Goal: Information Seeking & Learning: Learn about a topic

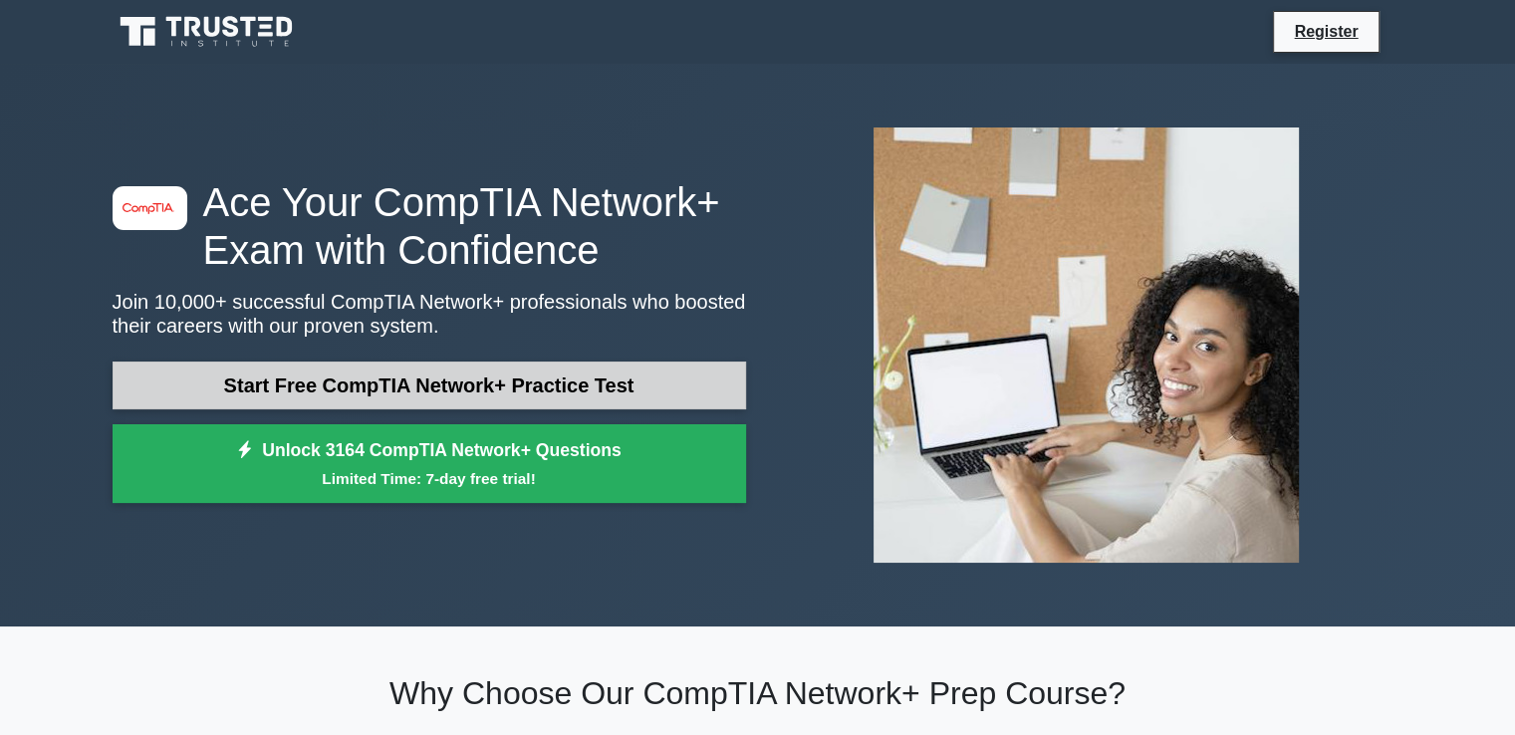
click at [440, 385] on link "Start Free CompTIA Network+ Practice Test" at bounding box center [430, 386] width 634 height 48
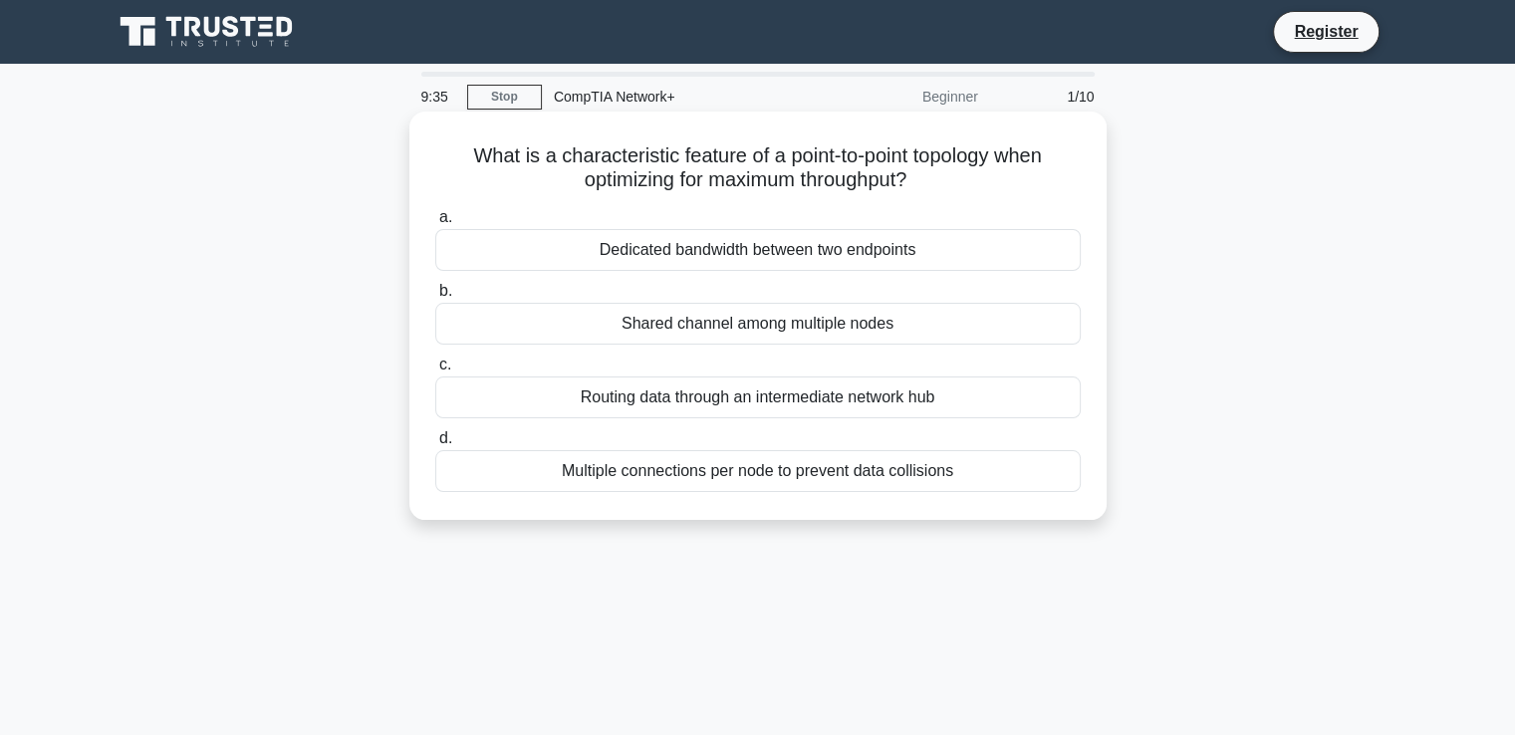
click at [611, 252] on div "Dedicated bandwidth between two endpoints" at bounding box center [758, 250] width 646 height 42
click at [435, 224] on input "a. Dedicated bandwidth between two endpoints" at bounding box center [435, 217] width 0 height 13
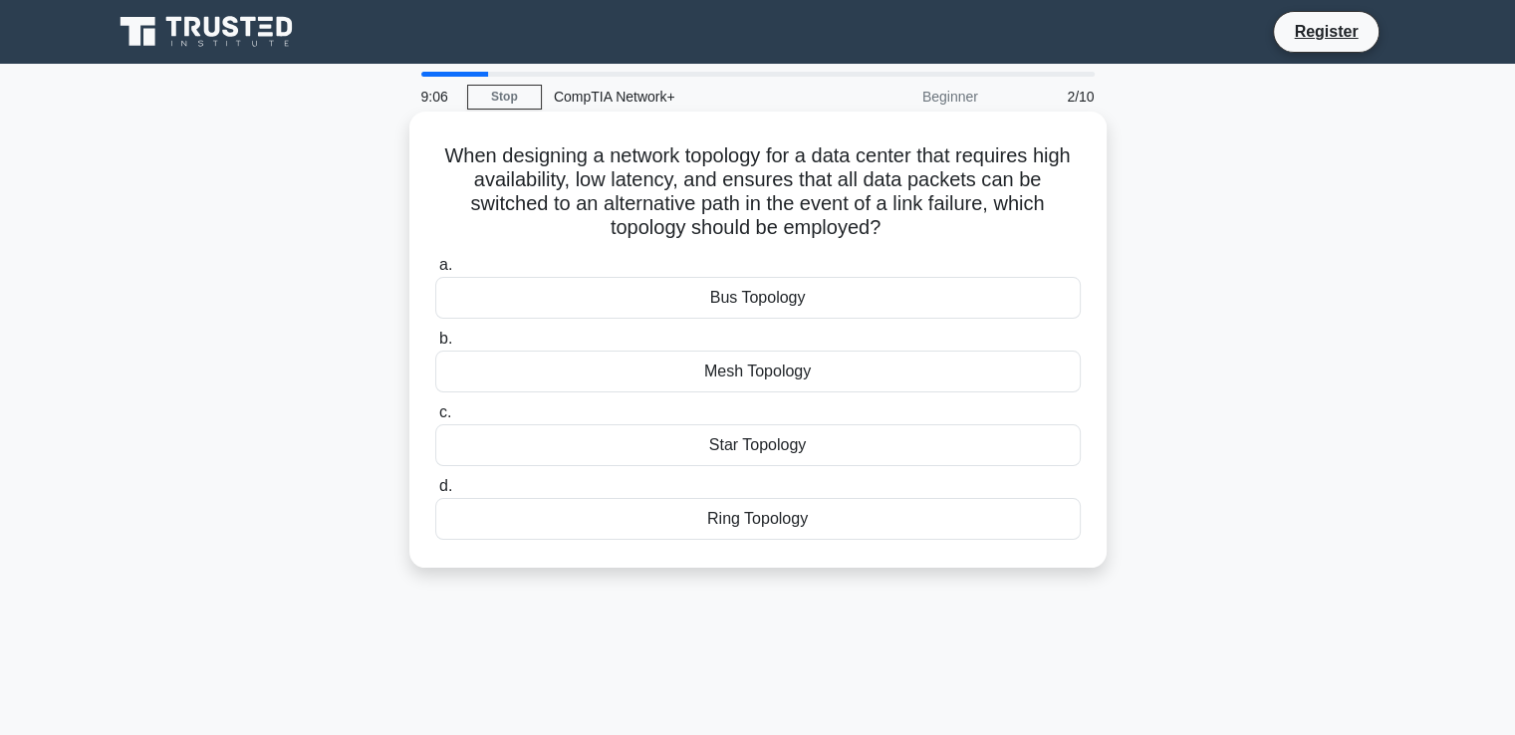
click at [753, 376] on div "Mesh Topology" at bounding box center [758, 372] width 646 height 42
click at [435, 346] on input "b. Mesh Topology" at bounding box center [435, 339] width 0 height 13
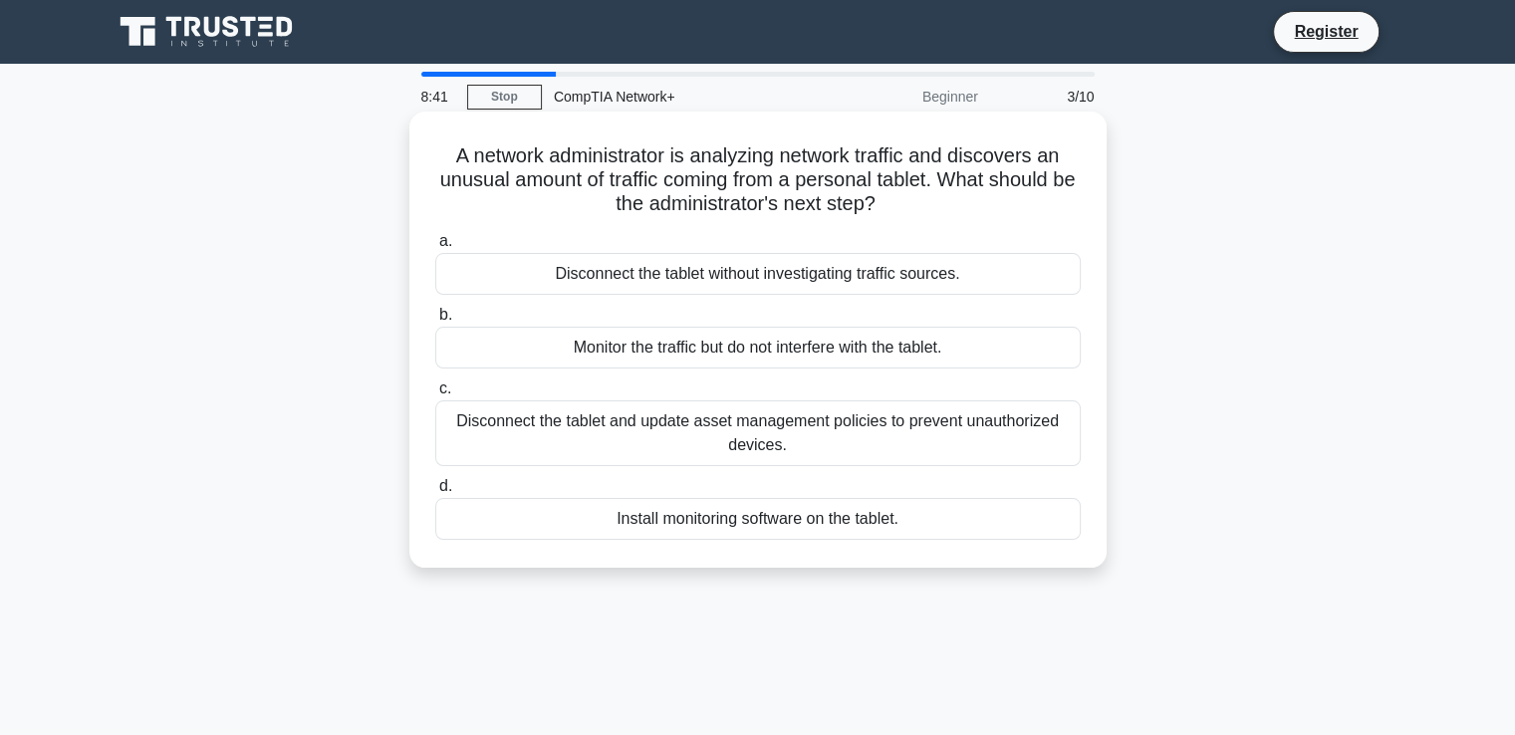
click at [667, 344] on div "Monitor the traffic but do not interfere with the tablet." at bounding box center [758, 348] width 646 height 42
click at [435, 322] on input "b. Monitor the traffic but do not interfere with the tablet." at bounding box center [435, 315] width 0 height 13
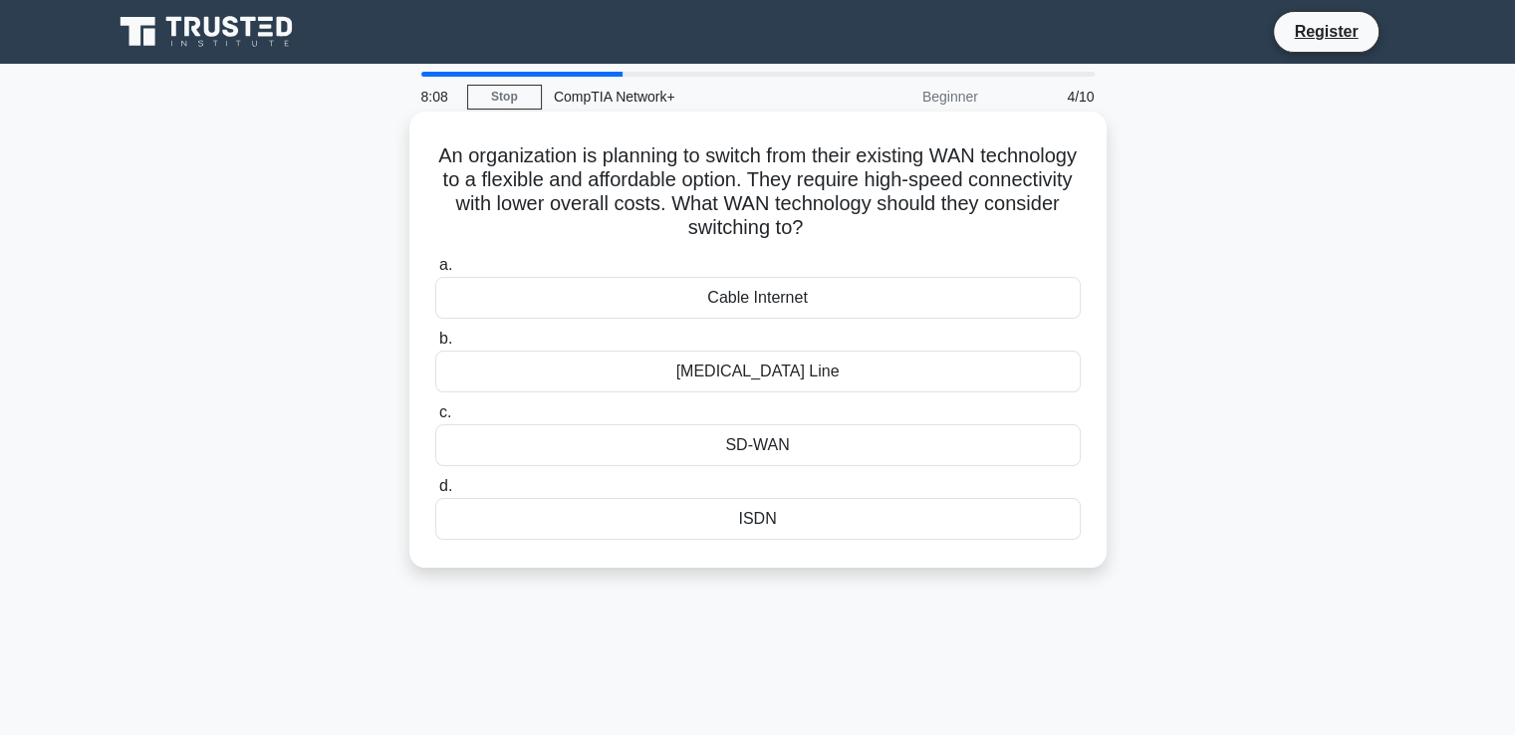
click at [833, 294] on div "Cable Internet" at bounding box center [758, 298] width 646 height 42
click at [435, 272] on input "a. Cable Internet" at bounding box center [435, 265] width 0 height 13
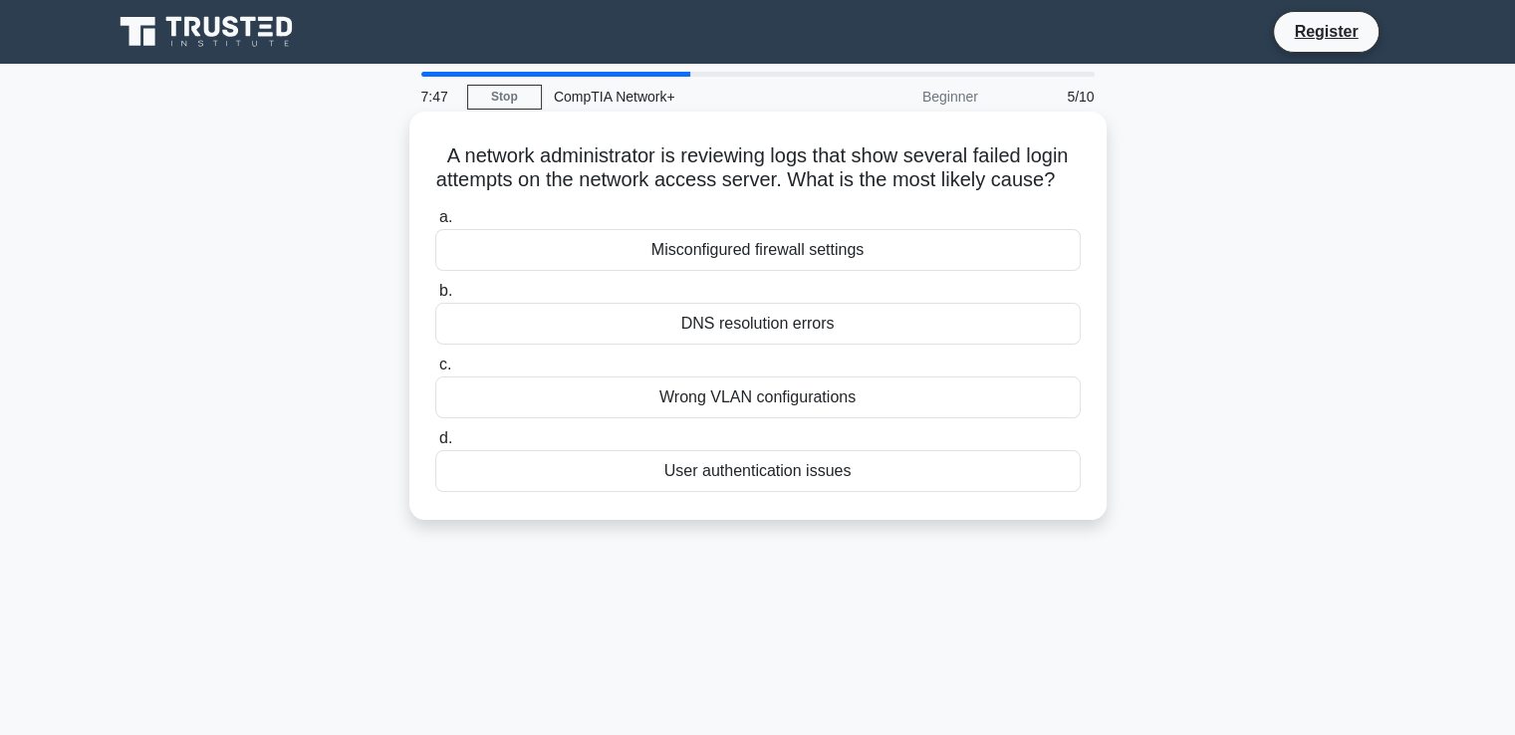
click at [761, 492] on div "User authentication issues" at bounding box center [758, 471] width 646 height 42
click at [435, 445] on input "d. User authentication issues" at bounding box center [435, 438] width 0 height 13
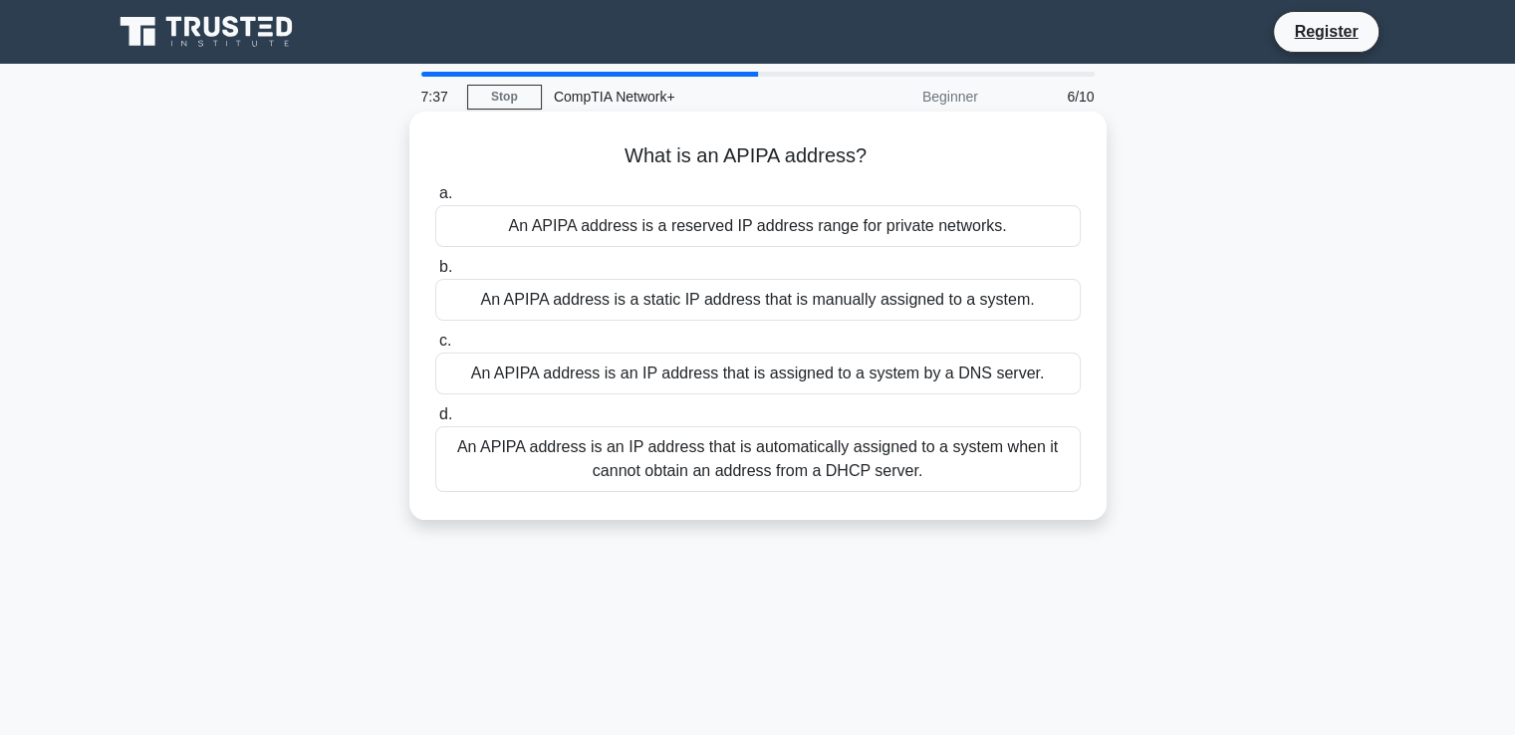
click at [681, 466] on div "An APIPA address is an IP address that is automatically assigned to a system wh…" at bounding box center [758, 459] width 646 height 66
click at [435, 421] on input "d. An APIPA address is an IP address that is automatically assigned to a system…" at bounding box center [435, 414] width 0 height 13
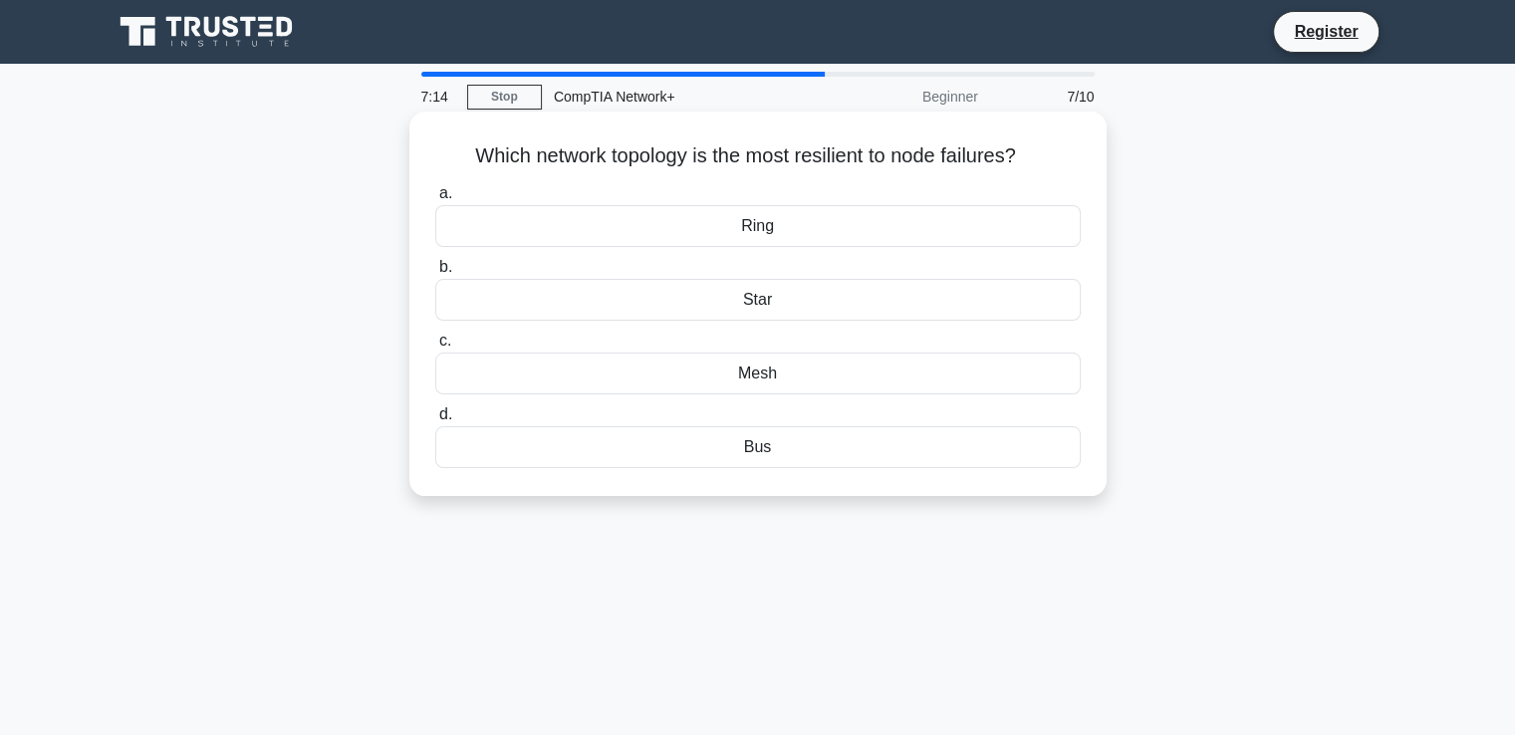
click at [847, 359] on div "Mesh" at bounding box center [758, 374] width 646 height 42
click at [435, 348] on input "c. Mesh" at bounding box center [435, 341] width 0 height 13
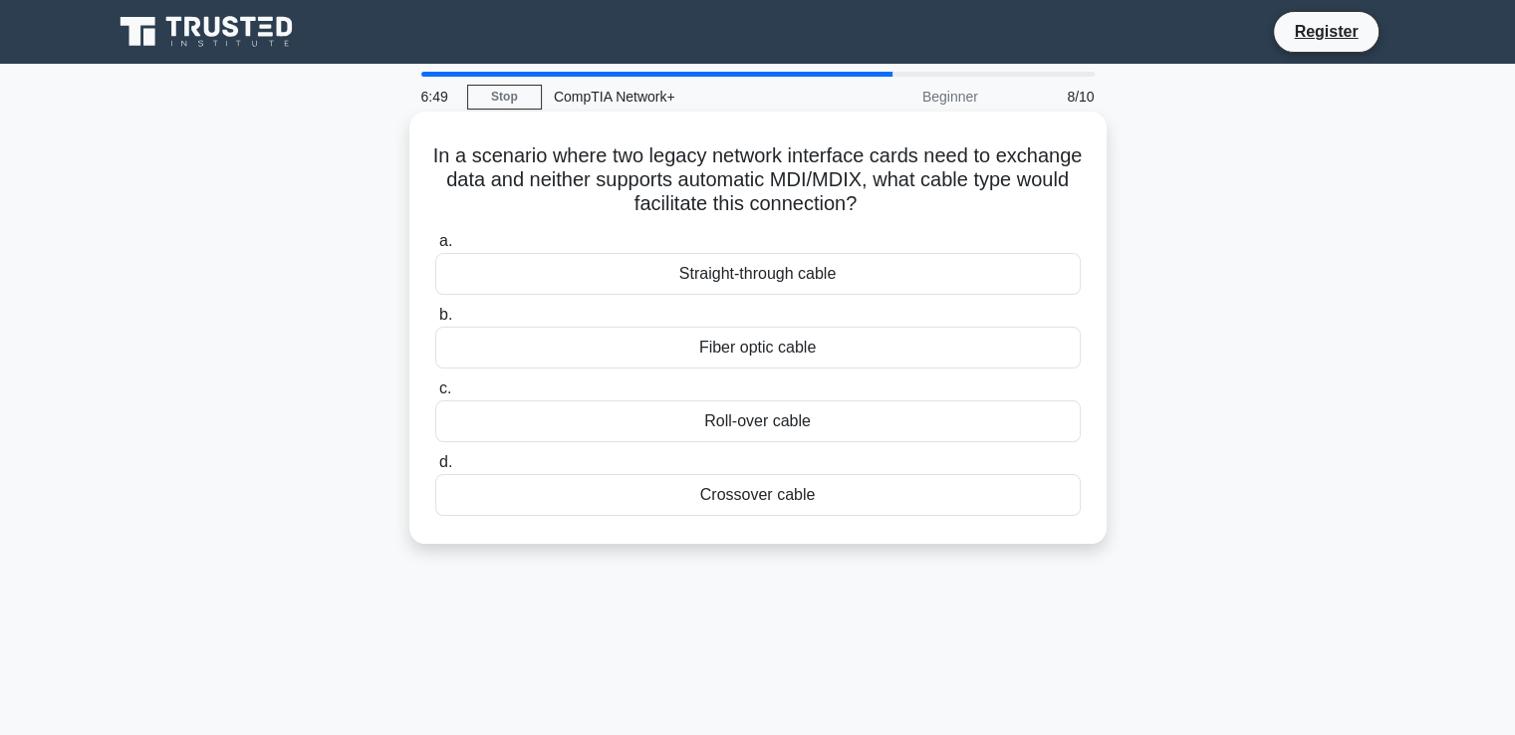
click at [725, 359] on div "Fiber optic cable" at bounding box center [758, 348] width 646 height 42
click at [435, 322] on input "b. Fiber optic cable" at bounding box center [435, 315] width 0 height 13
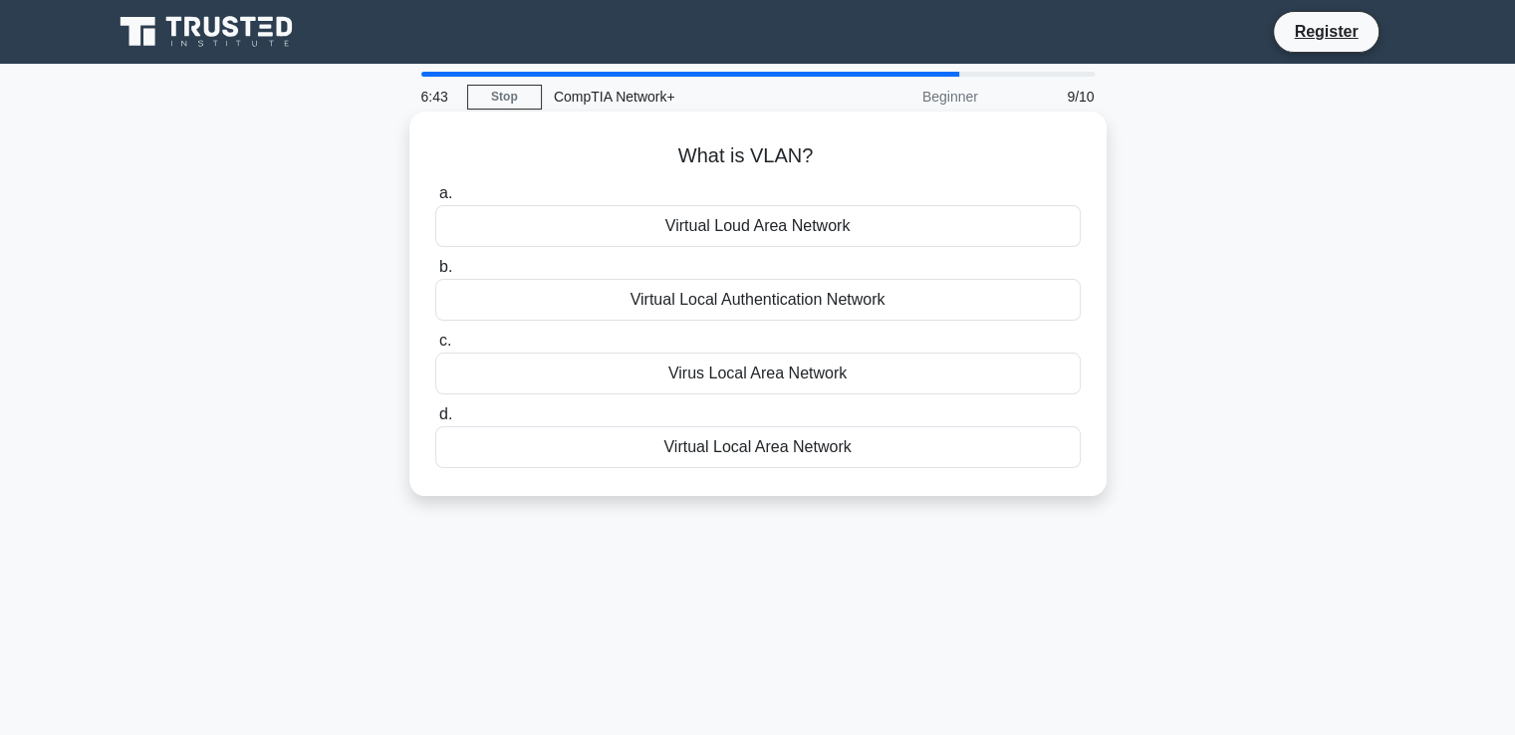
click at [795, 368] on div "Virus Local Area Network" at bounding box center [758, 374] width 646 height 42
click at [435, 348] on input "c. Virus Local Area Network" at bounding box center [435, 341] width 0 height 13
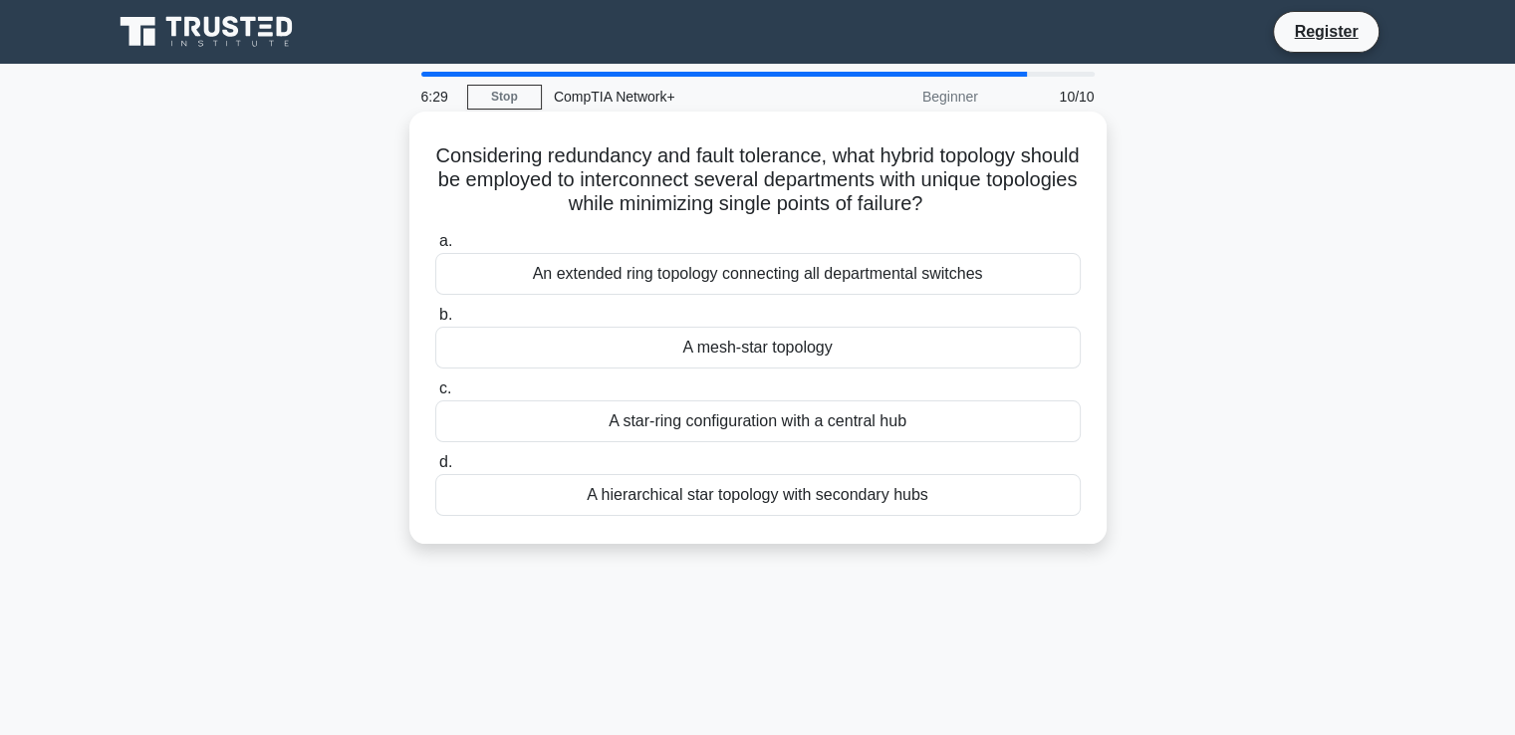
click at [752, 349] on div "A mesh-star topology" at bounding box center [758, 348] width 646 height 42
click at [435, 322] on input "b. A mesh-star topology" at bounding box center [435, 315] width 0 height 13
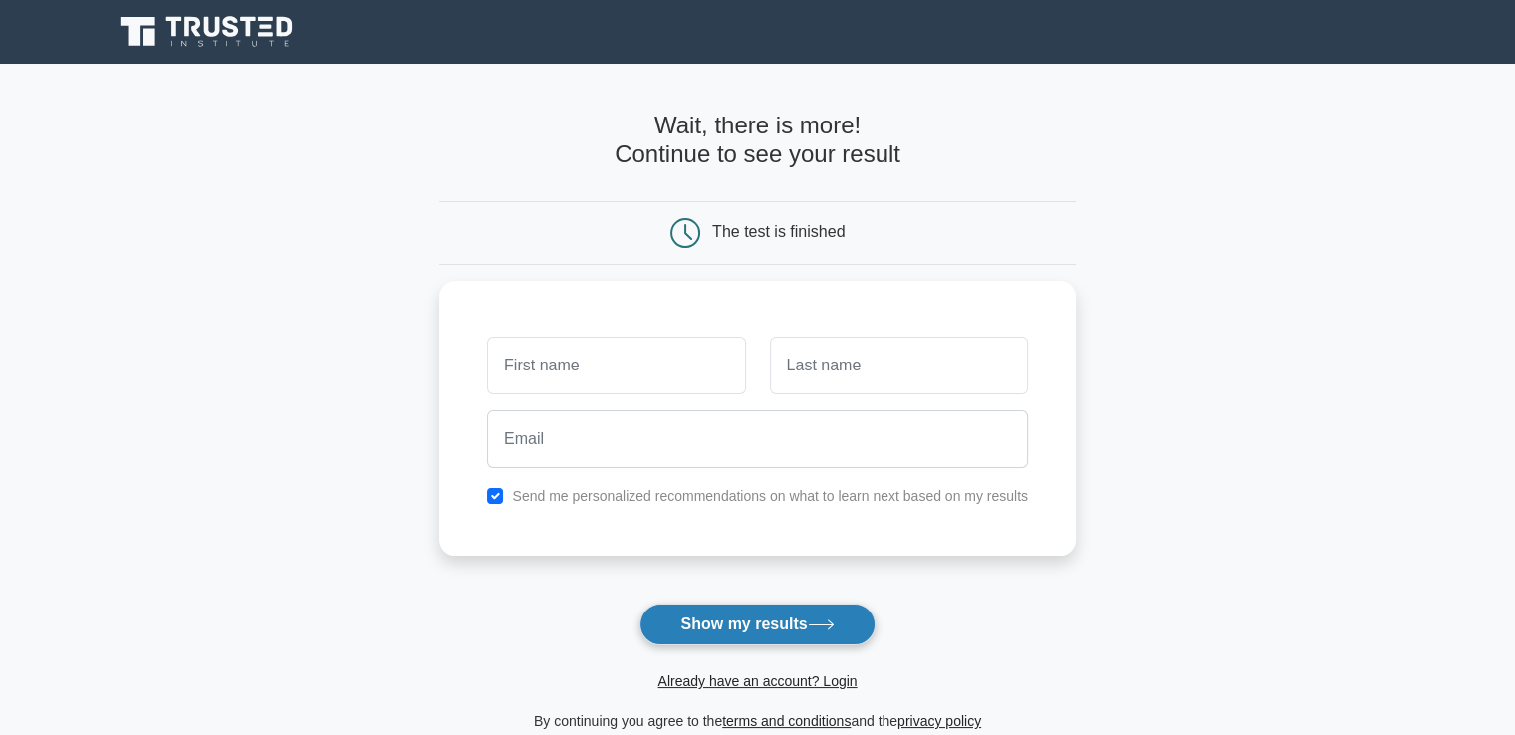
click at [830, 626] on icon at bounding box center [821, 625] width 27 height 11
type input "ش"
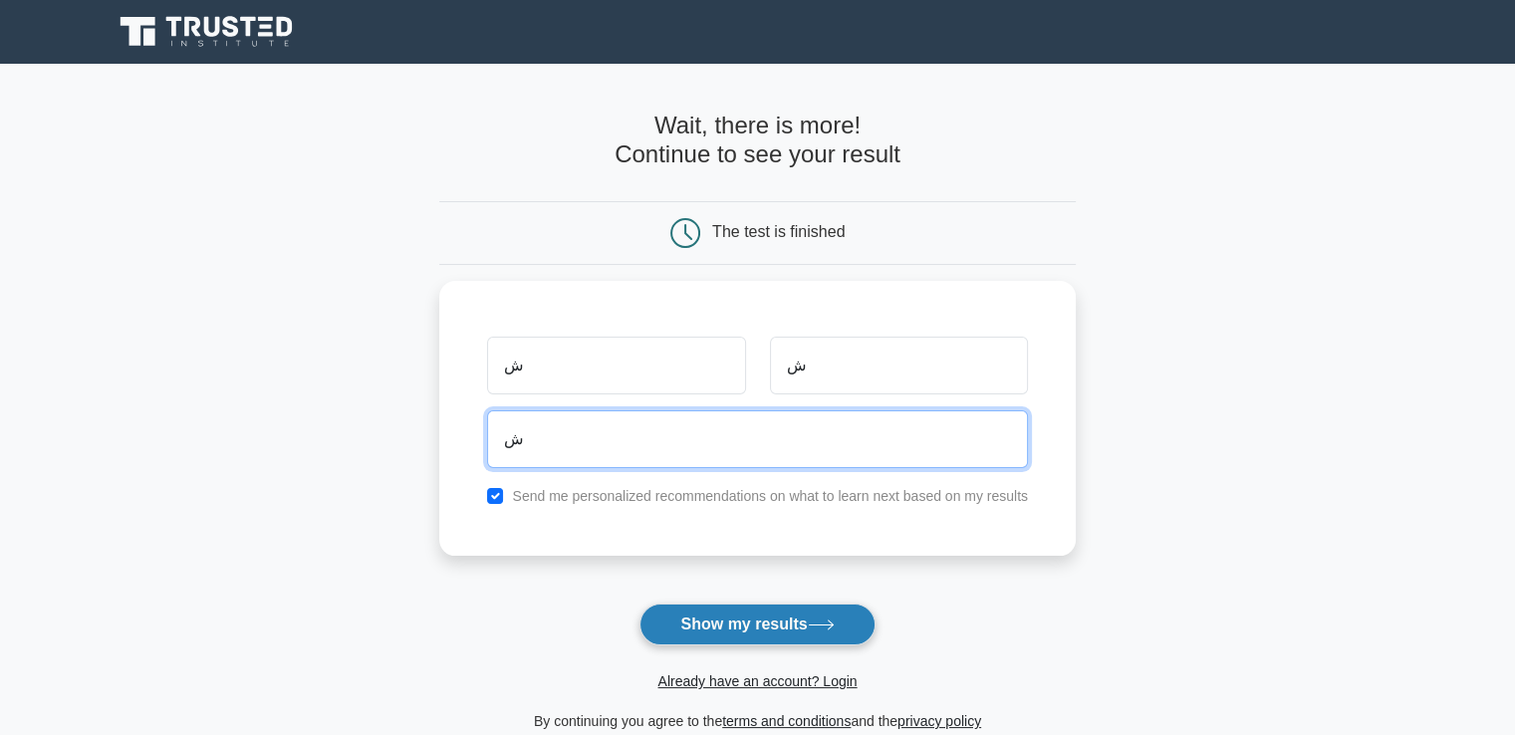
type input "ش"
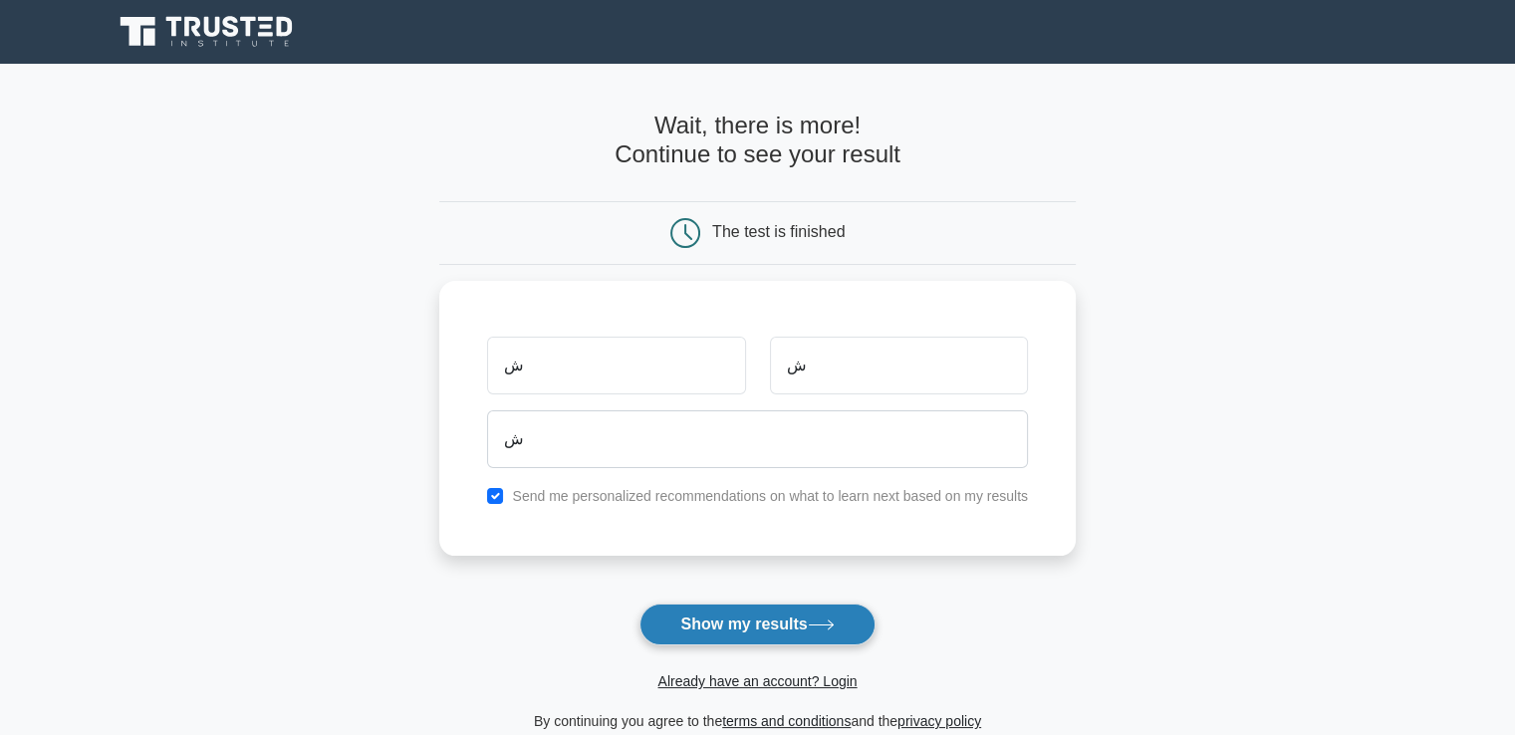
click at [829, 627] on icon at bounding box center [821, 625] width 27 height 11
click at [574, 503] on div "ش ش ش Send me personalized recommendations on what to learn next based on my re…" at bounding box center [757, 413] width 637 height 275
click at [577, 493] on label "Send me personalized recommendations on what to learn next based on my results" at bounding box center [770, 491] width 516 height 16
click at [618, 499] on label "Send me personalized recommendations on what to learn next based on my results" at bounding box center [770, 491] width 516 height 16
click at [610, 498] on label "Send me personalized recommendations on what to learn next based on my results" at bounding box center [770, 491] width 516 height 16
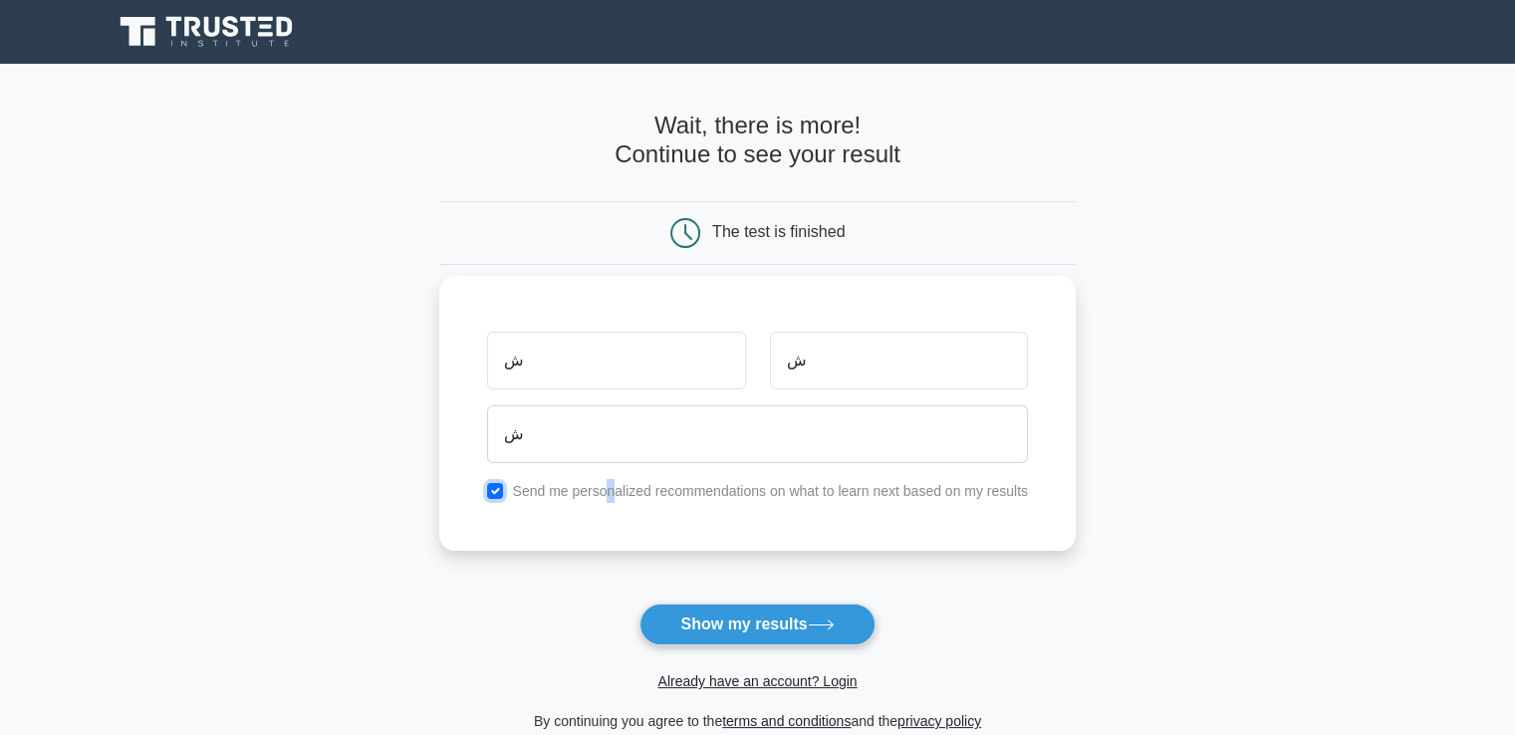
click at [496, 492] on input "checkbox" at bounding box center [495, 491] width 16 height 16
checkbox input "false"
click at [763, 639] on button "Show my results" at bounding box center [757, 625] width 235 height 42
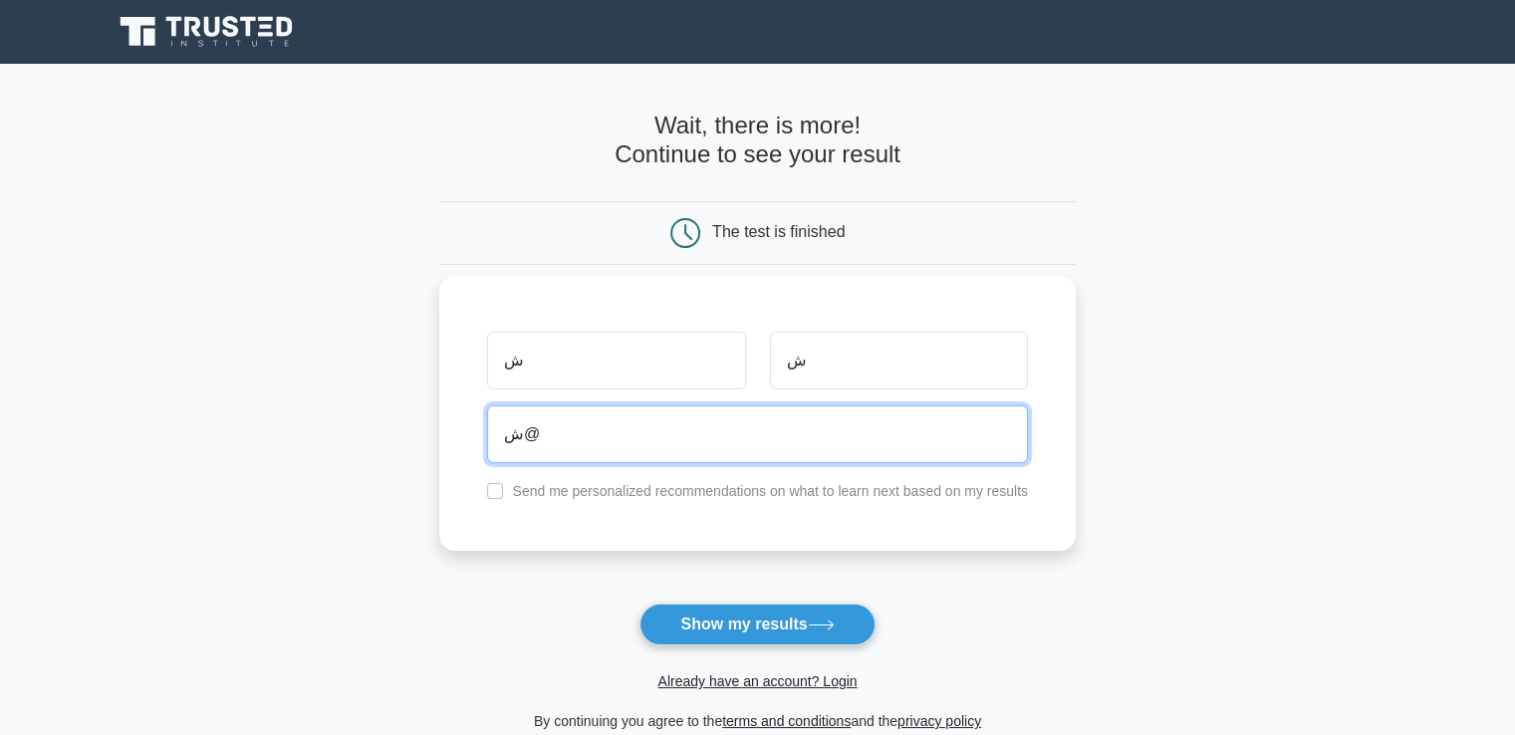
type input "ش"
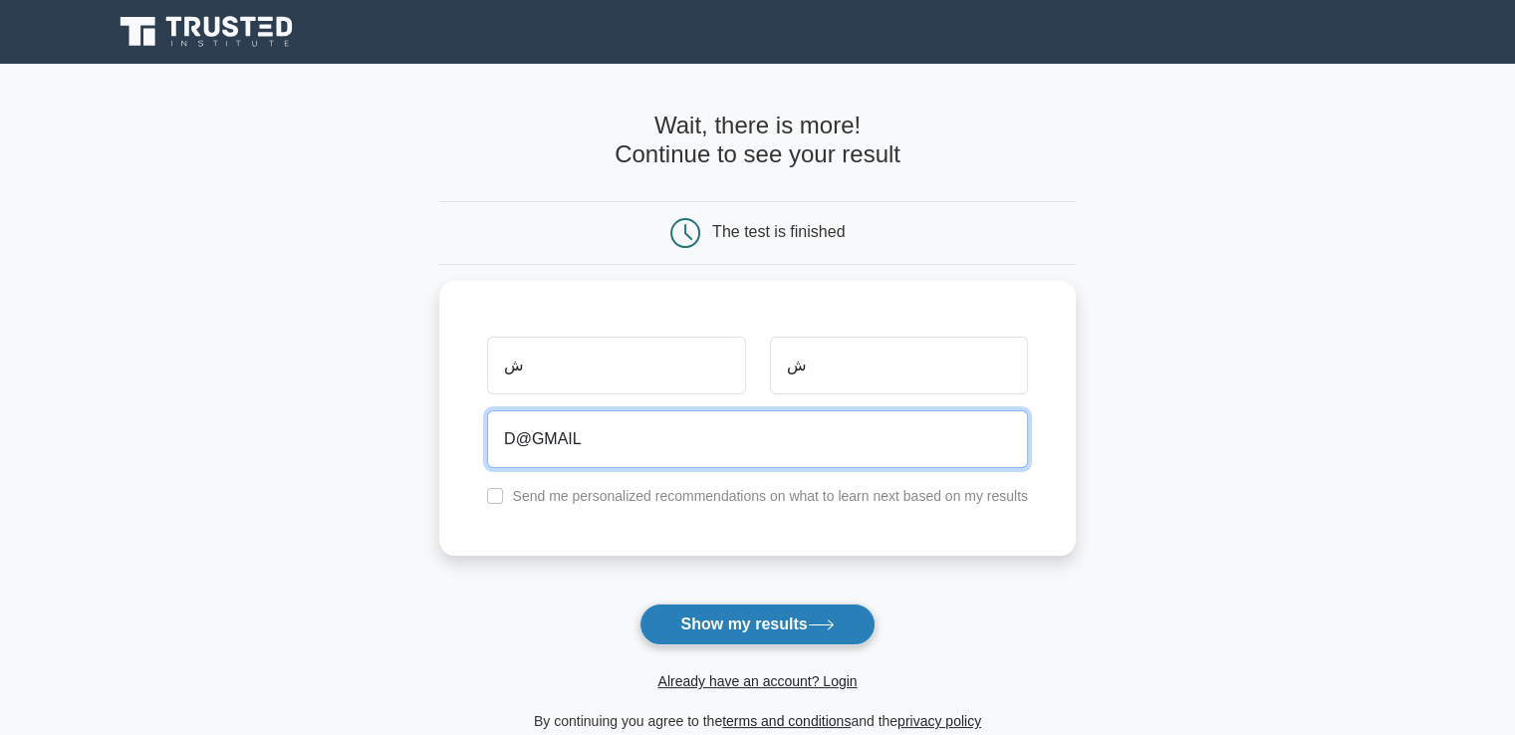
type input "D@GMAIL"
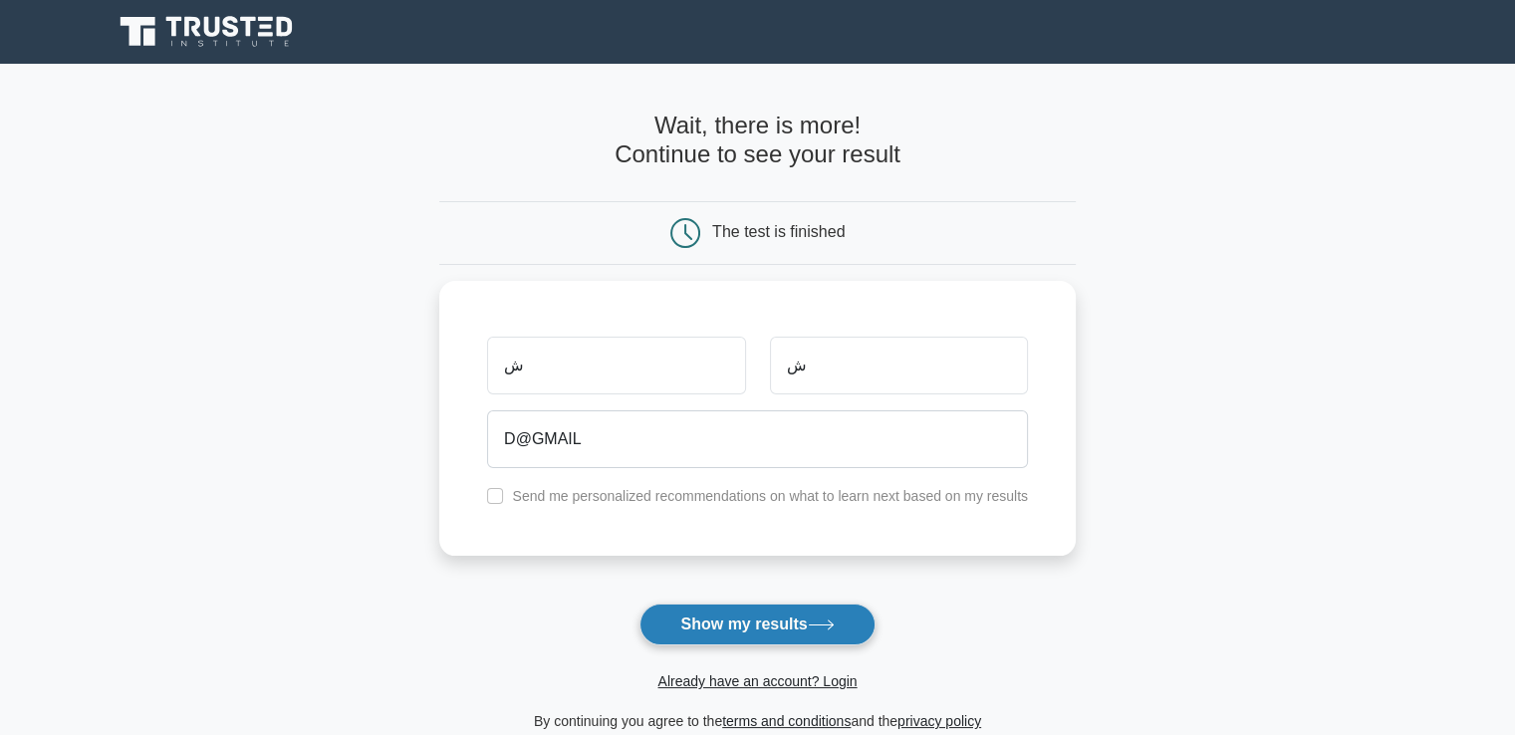
click at [779, 619] on button "Show my results" at bounding box center [757, 625] width 235 height 42
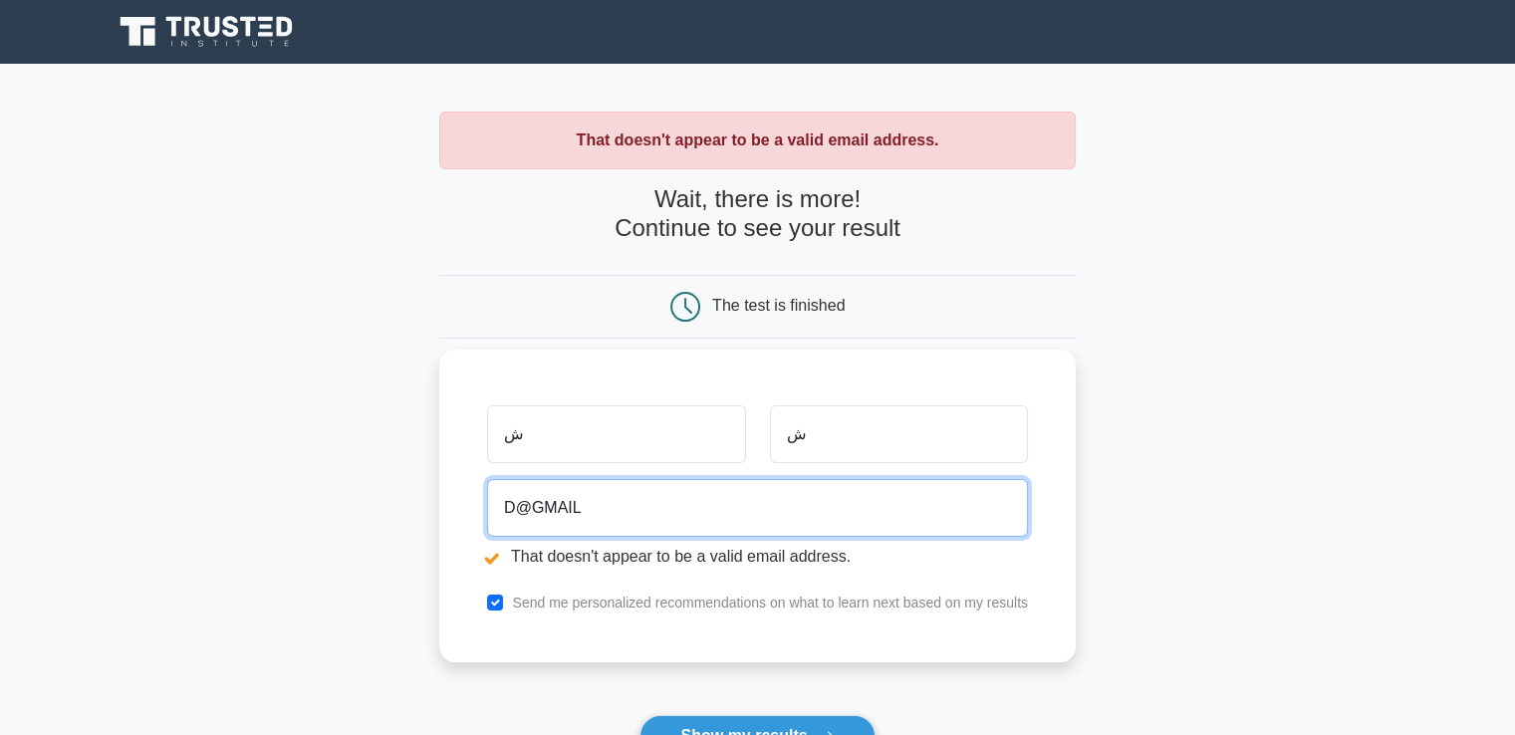
click at [641, 513] on input "D@GMAIL" at bounding box center [757, 508] width 541 height 58
